Goal: Find specific page/section

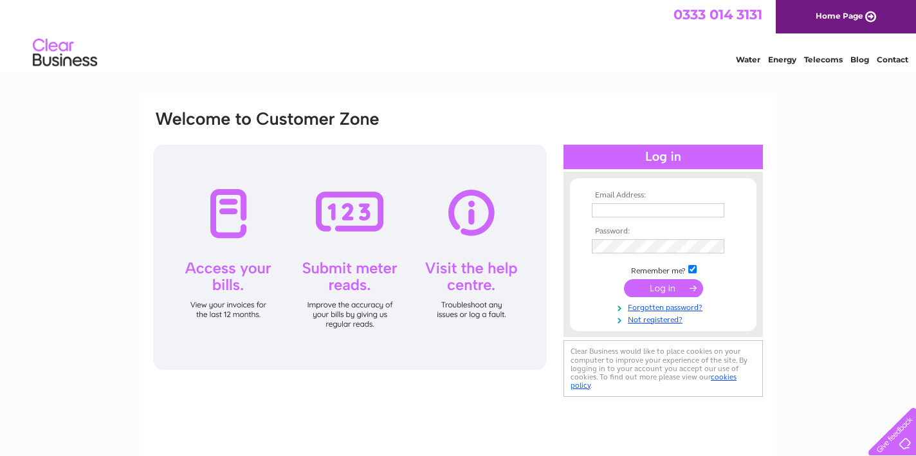
click at [611, 201] on td at bounding box center [663, 210] width 149 height 21
click at [612, 210] on input "text" at bounding box center [658, 210] width 133 height 14
type input "[EMAIL_ADDRESS][PERSON_NAME][DOMAIN_NAME]"
click at [668, 288] on input "submit" at bounding box center [663, 288] width 79 height 18
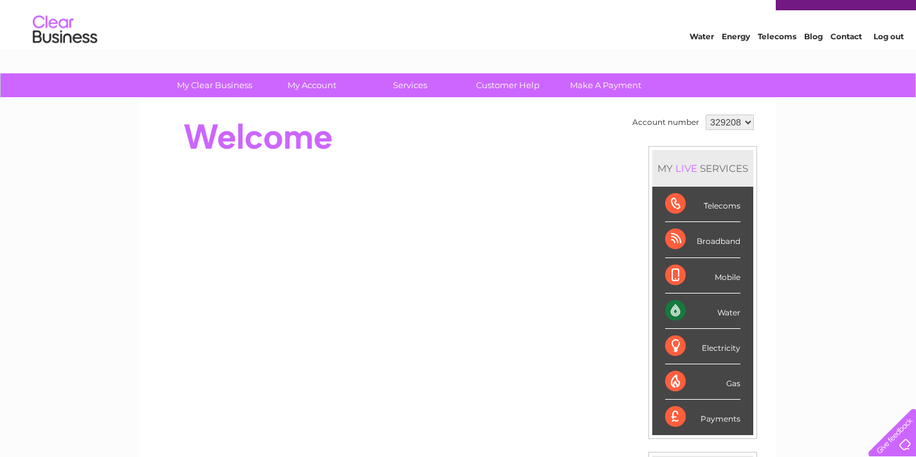
scroll to position [21, 0]
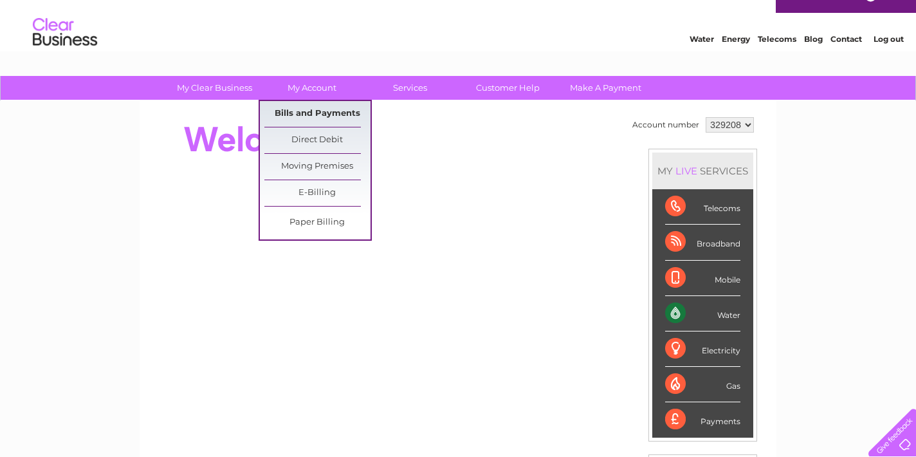
click at [314, 111] on link "Bills and Payments" at bounding box center [317, 114] width 106 height 26
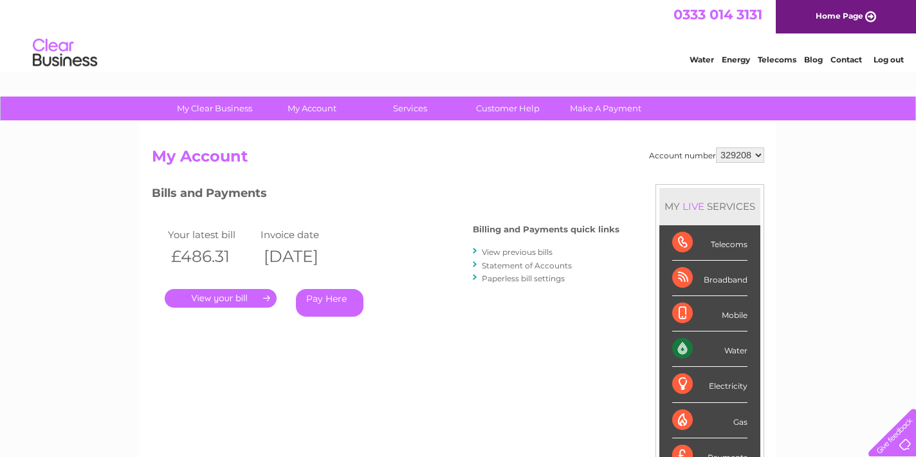
click at [250, 296] on link "." at bounding box center [221, 298] width 112 height 19
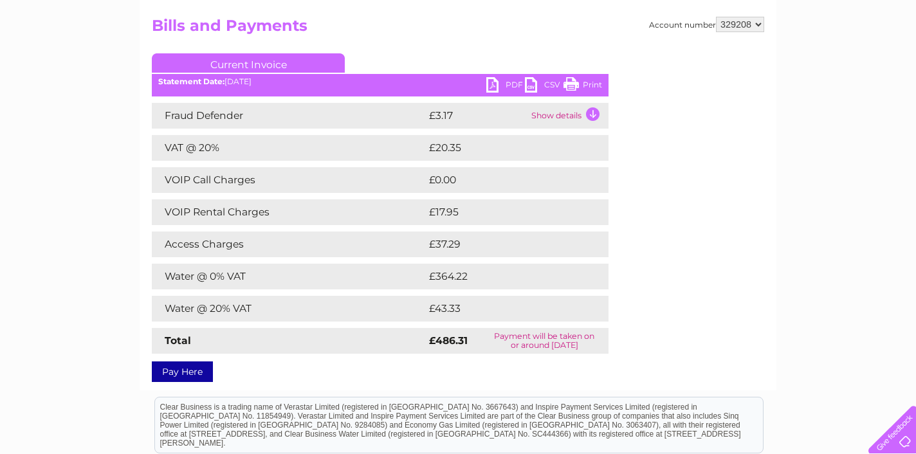
scroll to position [130, 0]
click at [493, 81] on link "PDF" at bounding box center [505, 87] width 39 height 19
